Goal: Information Seeking & Learning: Learn about a topic

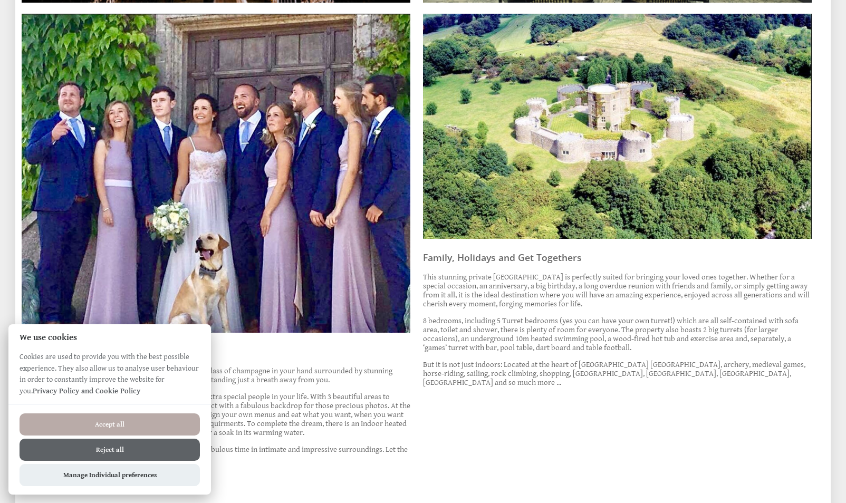
scroll to position [494, 0]
click at [135, 450] on button "Reject all" at bounding box center [110, 450] width 180 height 22
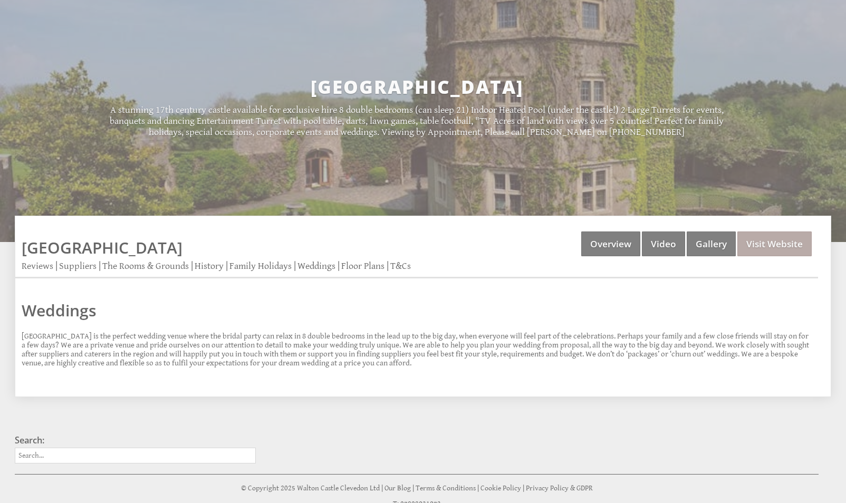
scroll to position [68, 0]
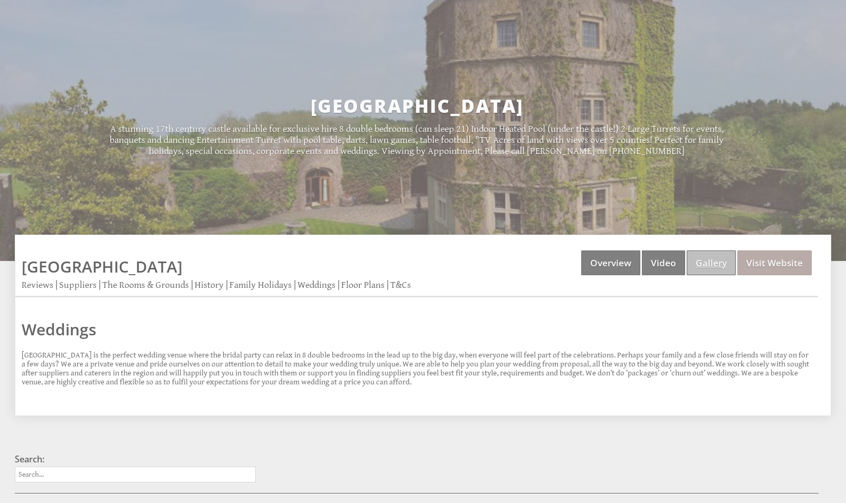
click at [707, 255] on link "Gallery" at bounding box center [710, 262] width 49 height 25
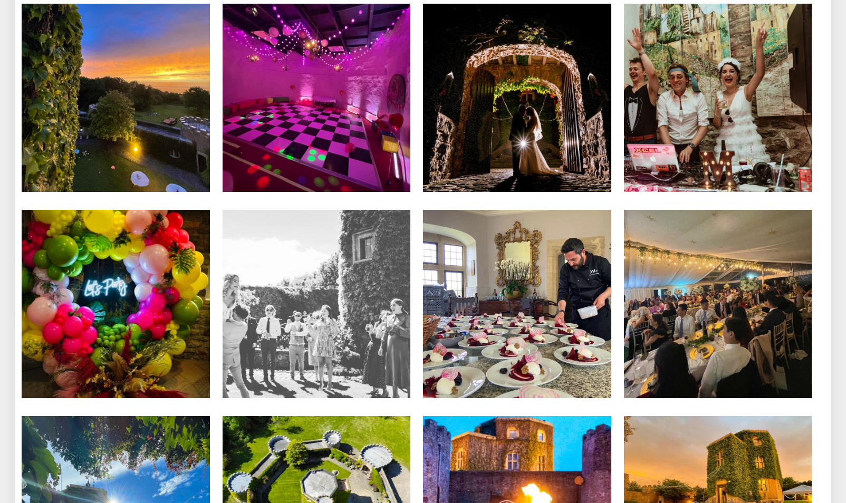
scroll to position [3470, 0]
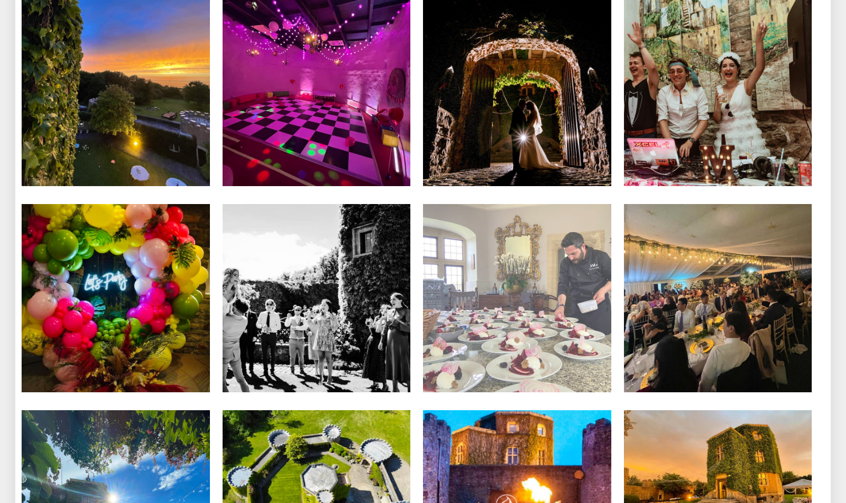
click at [489, 346] on img at bounding box center [517, 298] width 188 height 188
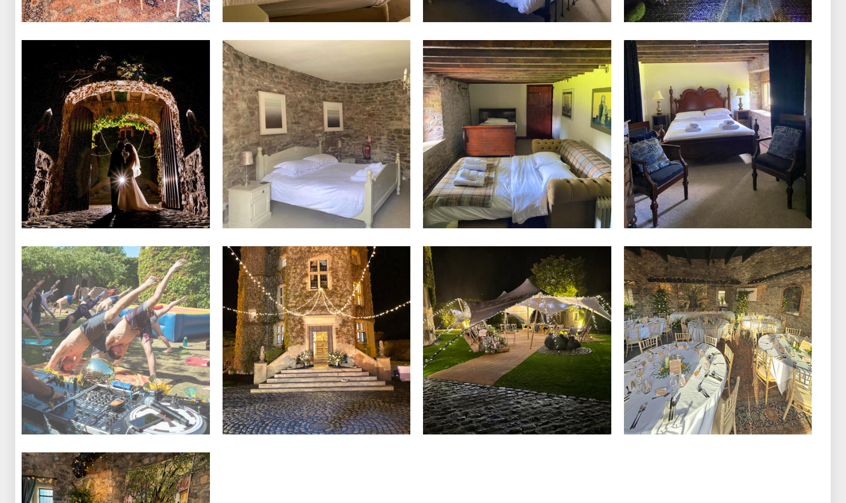
scroll to position [5943, 0]
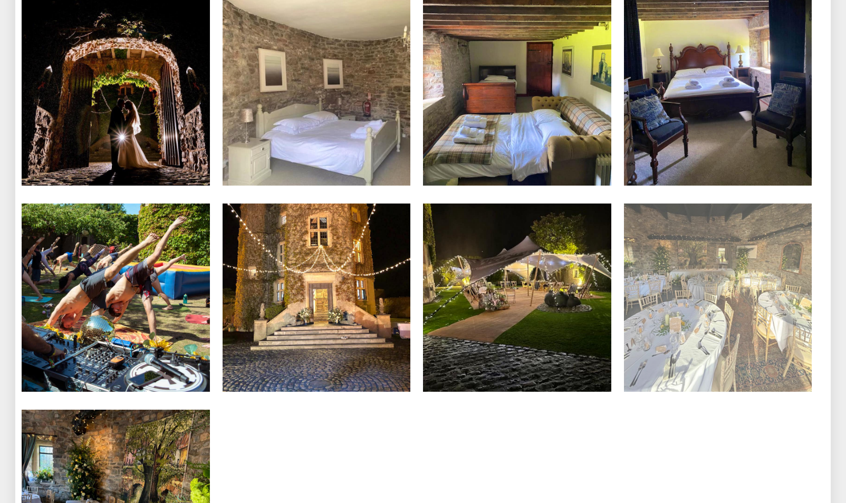
click at [702, 318] on img at bounding box center [718, 298] width 188 height 188
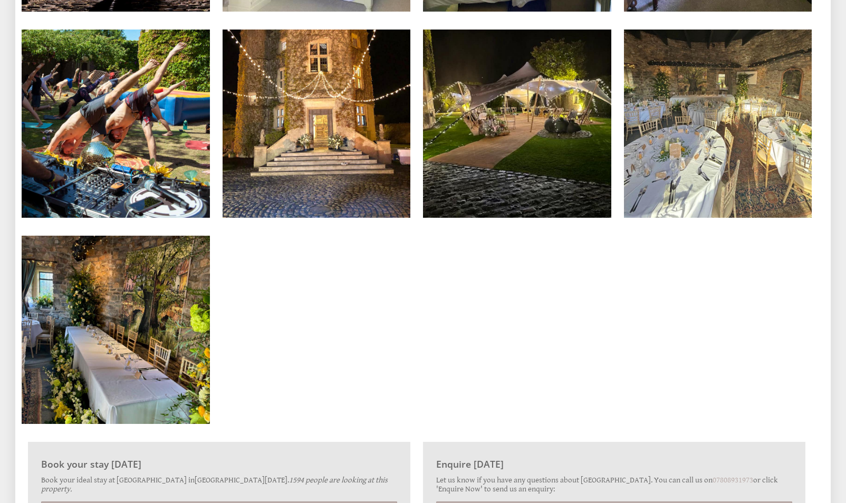
scroll to position [6094, 0]
